Goal: Task Accomplishment & Management: Use online tool/utility

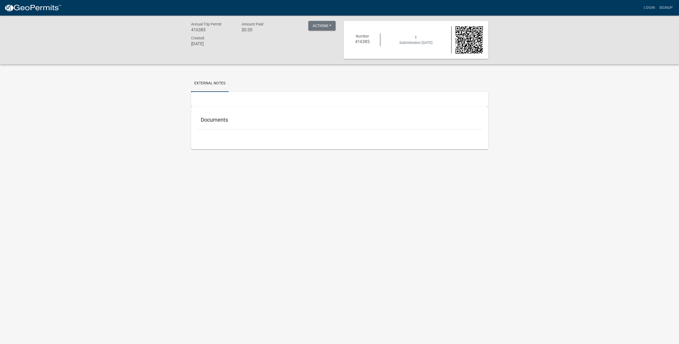
click at [226, 121] on h5 "Documents" at bounding box center [340, 119] width 278 height 6
click at [220, 120] on h5 "Documents" at bounding box center [340, 119] width 278 height 6
click at [224, 97] on div at bounding box center [339, 99] width 297 height 15
click at [198, 26] on span "Annual Trip Permit" at bounding box center [206, 24] width 31 height 4
click at [202, 50] on div "Annual Trip Permit 416385 Amount Paid $0.00 Actions Printer Friendly Created [D…" at bounding box center [263, 40] width 153 height 38
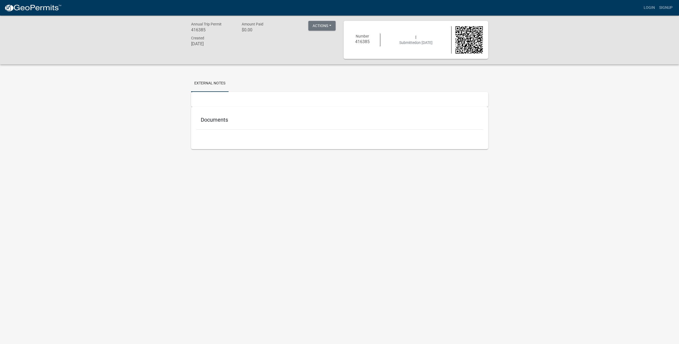
click at [252, 32] on h6 "$0.00" at bounding box center [263, 29] width 43 height 5
drag, startPoint x: 190, startPoint y: 26, endPoint x: 244, endPoint y: 43, distance: 56.8
click at [244, 43] on div "Annual Trip Permit 416385 Amount Paid $0.00 Actions Printer Friendly Created [D…" at bounding box center [263, 40] width 153 height 38
click at [244, 43] on div "Created [DATE]" at bounding box center [263, 42] width 153 height 14
click at [227, 124] on div "Documents" at bounding box center [339, 120] width 286 height 17
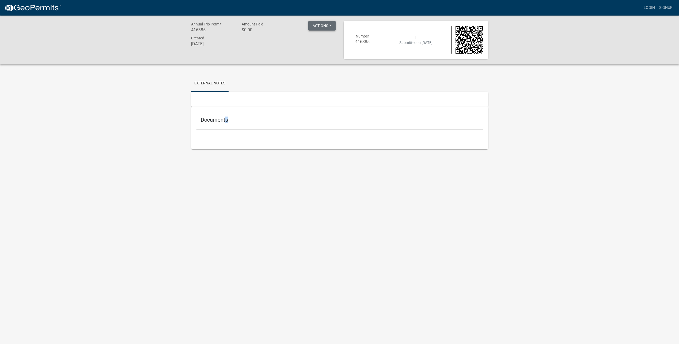
click at [324, 29] on button "Actions" at bounding box center [321, 26] width 27 height 10
click at [326, 40] on link "Printer Friendly" at bounding box center [329, 39] width 43 height 13
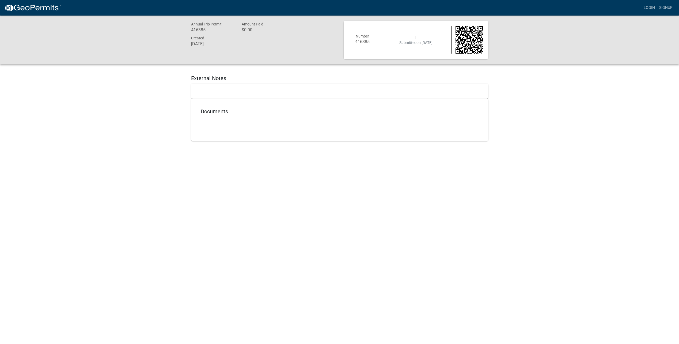
click at [194, 75] on h5 "External Notes" at bounding box center [339, 78] width 297 height 6
click at [208, 39] on div "Created [DATE]" at bounding box center [212, 42] width 51 height 14
click at [263, 14] on nav "more_horiz Login Signup" at bounding box center [339, 8] width 679 height 16
click at [253, 31] on h6 "$0.00" at bounding box center [263, 29] width 43 height 5
drag, startPoint x: 199, startPoint y: 28, endPoint x: 208, endPoint y: 63, distance: 36.3
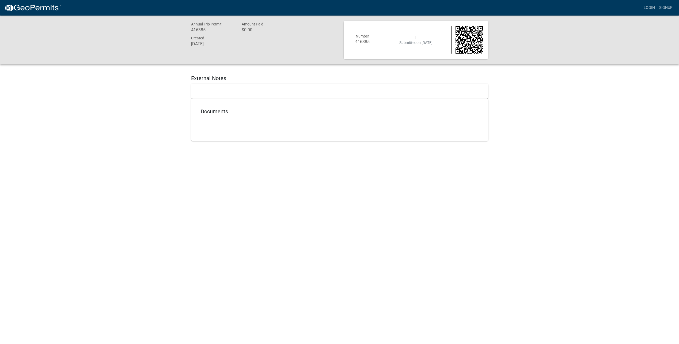
click at [208, 63] on div "Annual Trip Permit 416385 Amount Paid $0.00 Created May 5, 2025 Number 416385 |…" at bounding box center [339, 40] width 679 height 49
drag, startPoint x: 208, startPoint y: 63, endPoint x: 194, endPoint y: 49, distance: 19.5
click at [194, 49] on div "Annual Trip Permit 416385 Amount Paid $0.00 Created May 5, 2025" at bounding box center [263, 40] width 153 height 38
click at [229, 41] on h6 "[DATE]" at bounding box center [212, 43] width 43 height 5
